Goal: Transaction & Acquisition: Register for event/course

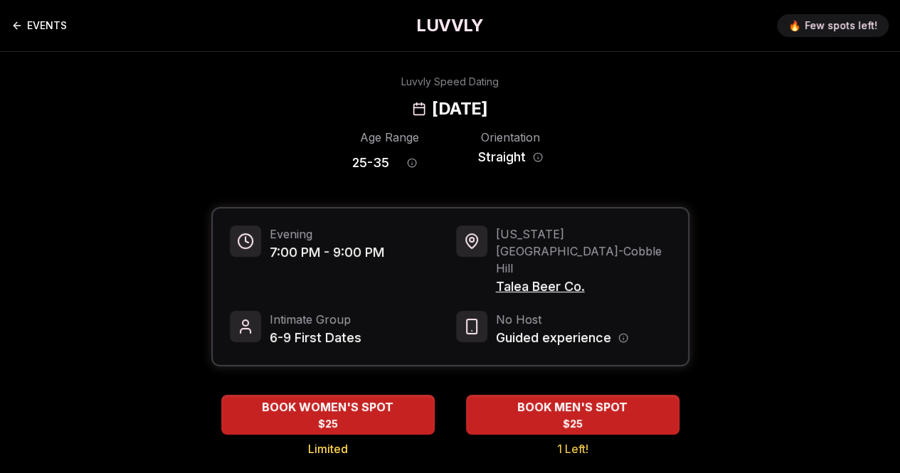
click at [34, 27] on link "EVENTS" at bounding box center [39, 25] width 56 height 28
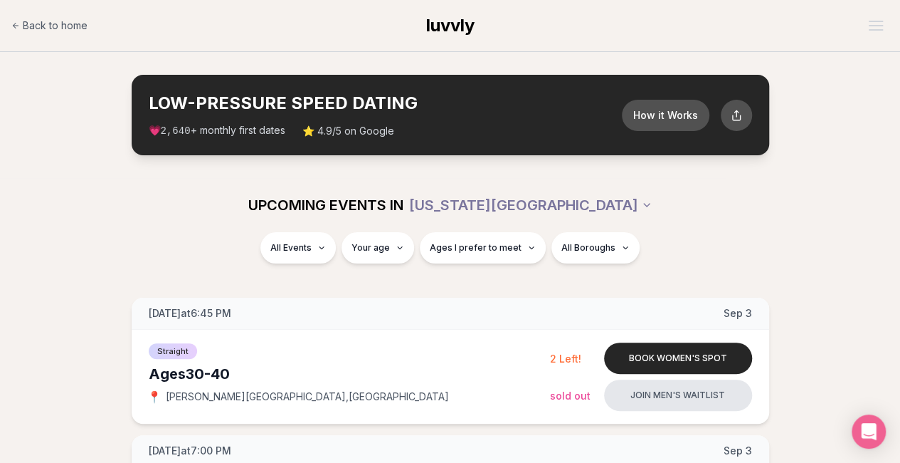
click at [443, 26] on span "luvvly" at bounding box center [450, 25] width 48 height 21
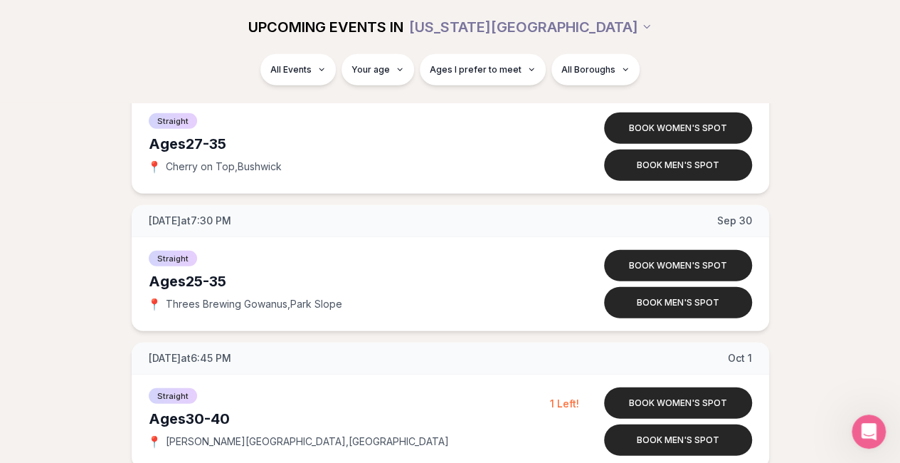
scroll to position [4403, 0]
